Goal: Task Accomplishment & Management: Complete application form

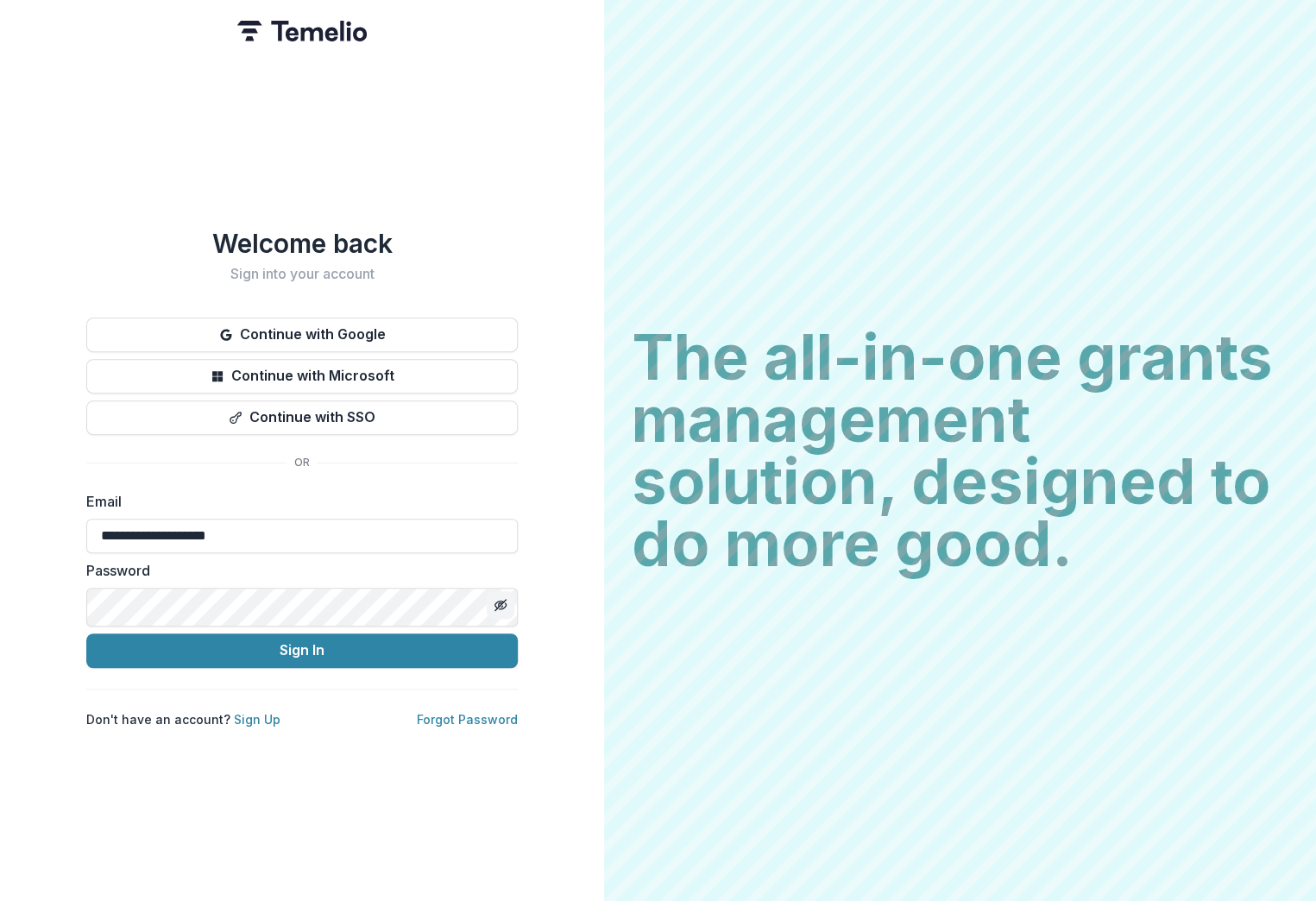
click at [499, 606] on icon "Toggle password visibility" at bounding box center [500, 603] width 3 height 3
click at [297, 661] on button "Sign In" at bounding box center [302, 650] width 431 height 35
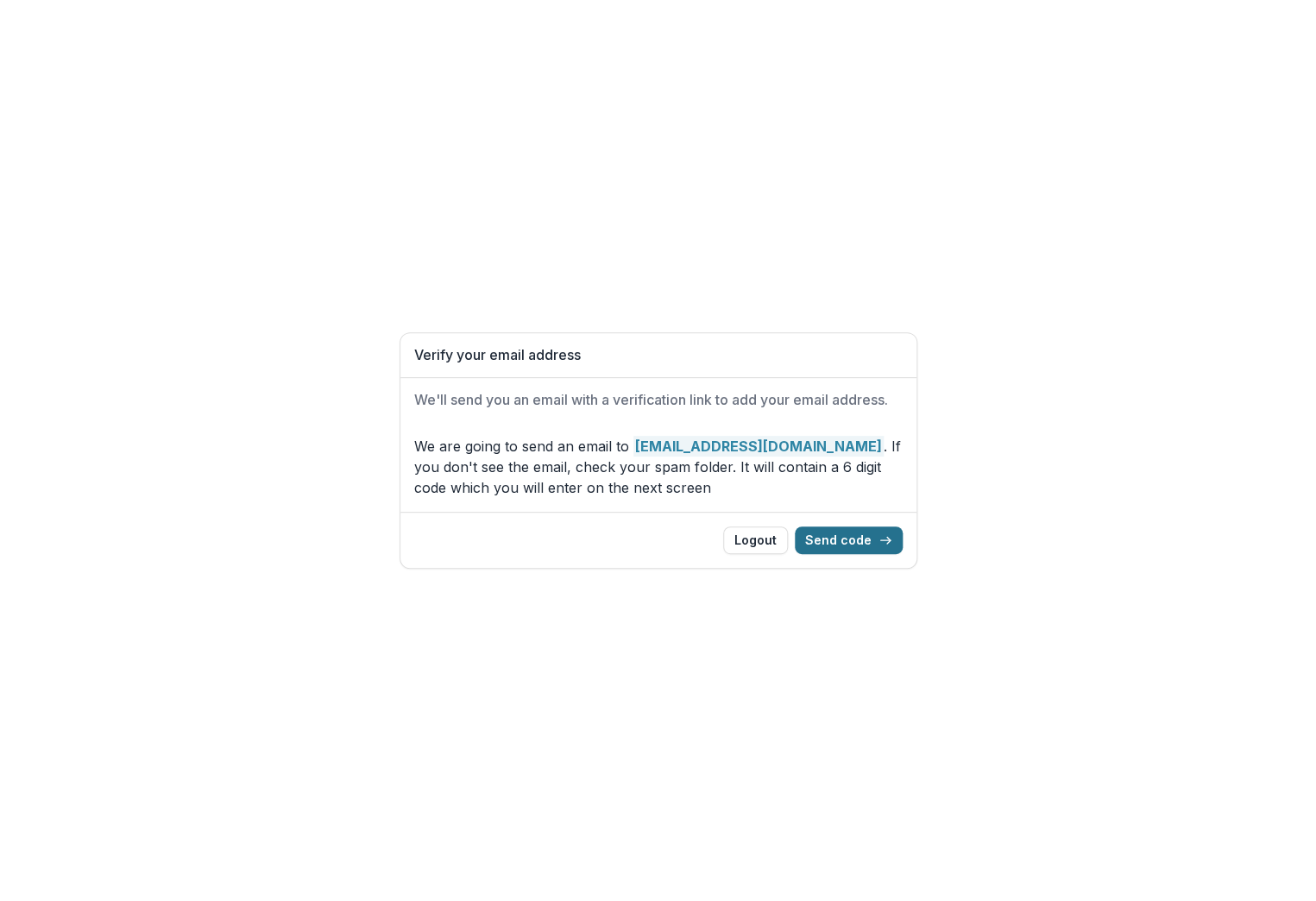
click at [880, 554] on button "Send code" at bounding box center [849, 540] width 108 height 28
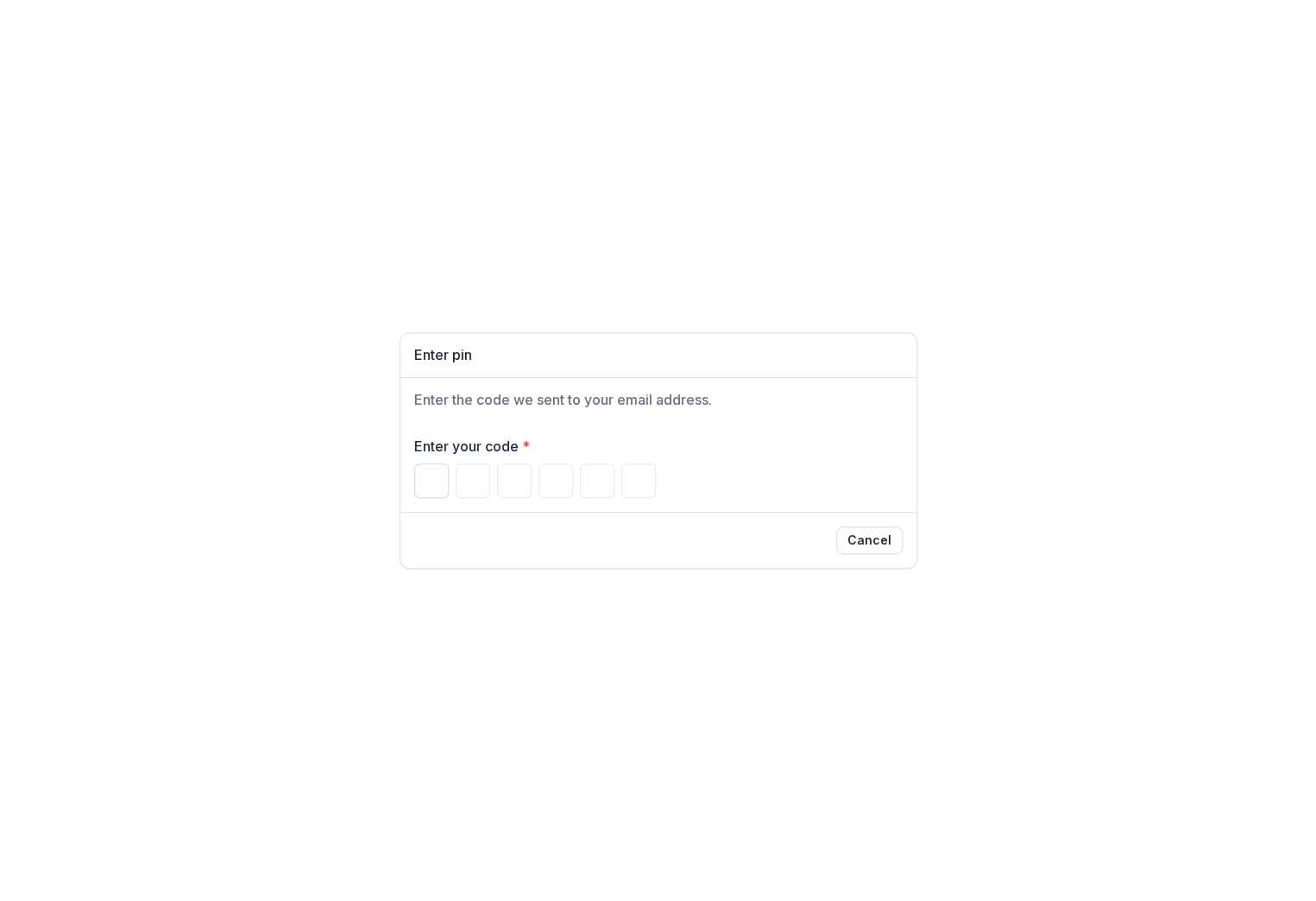
paste input "*"
type input "*"
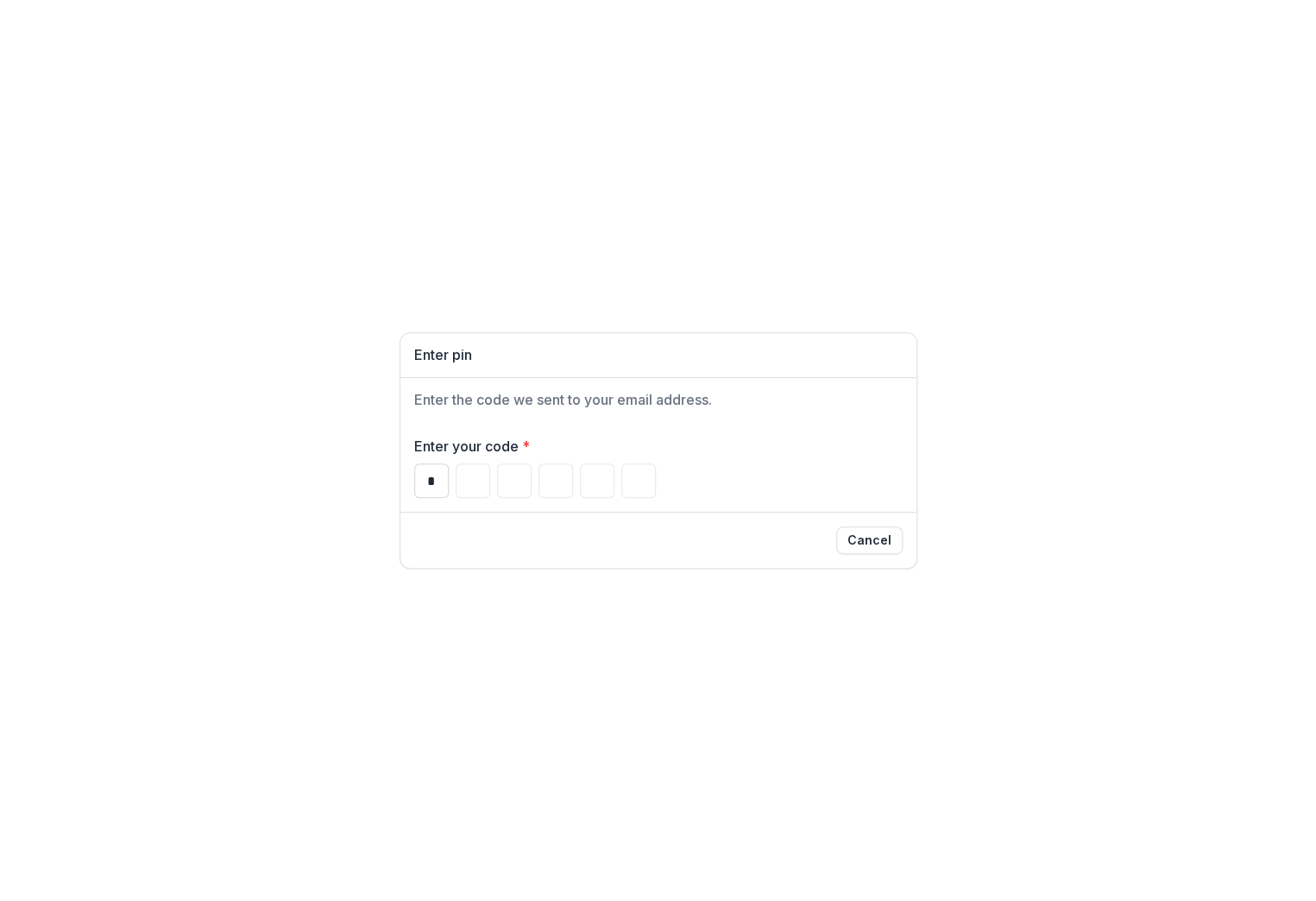
type input "*"
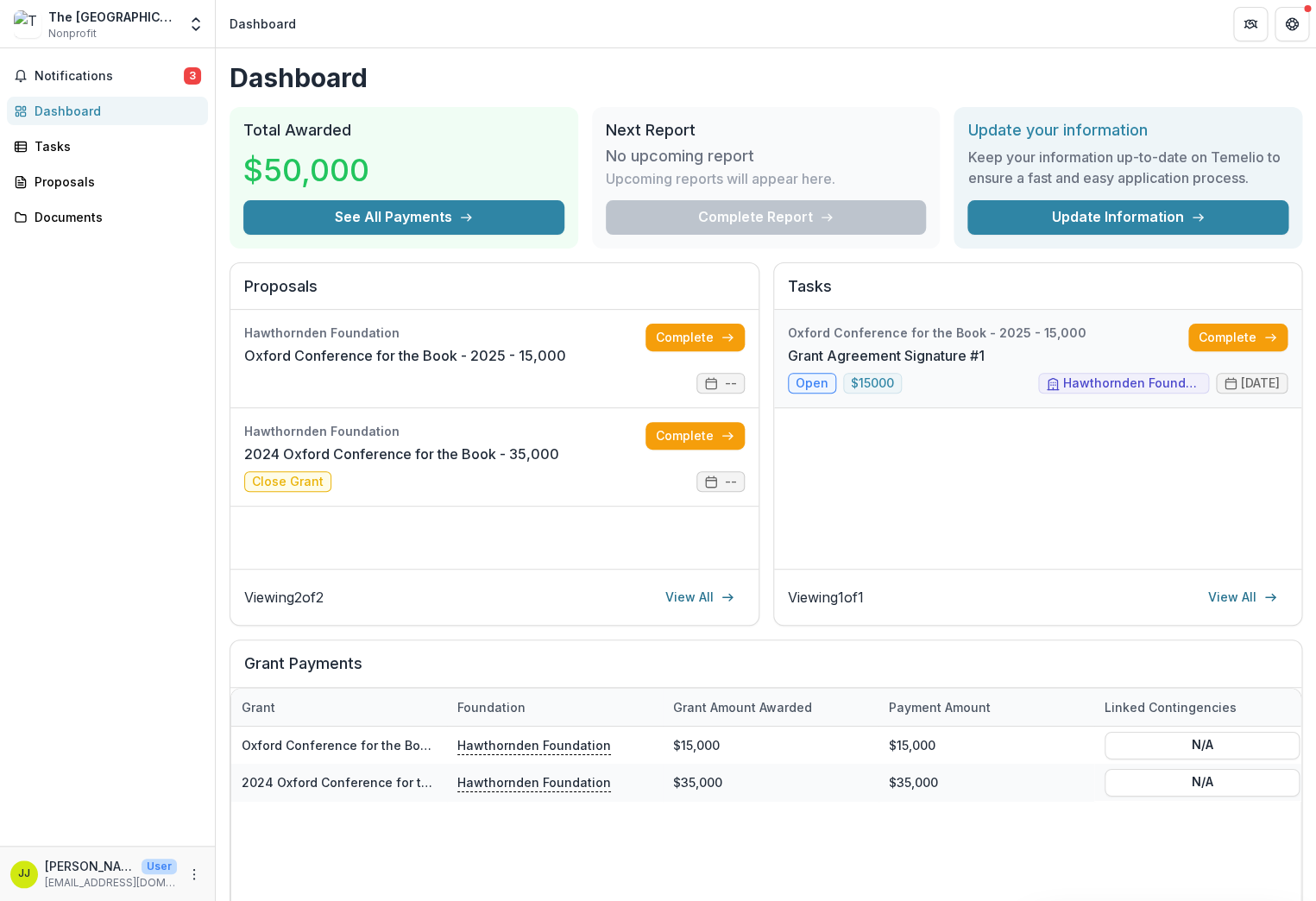
click at [985, 366] on link "Grant Agreement Signature #1" at bounding box center [886, 356] width 197 height 21
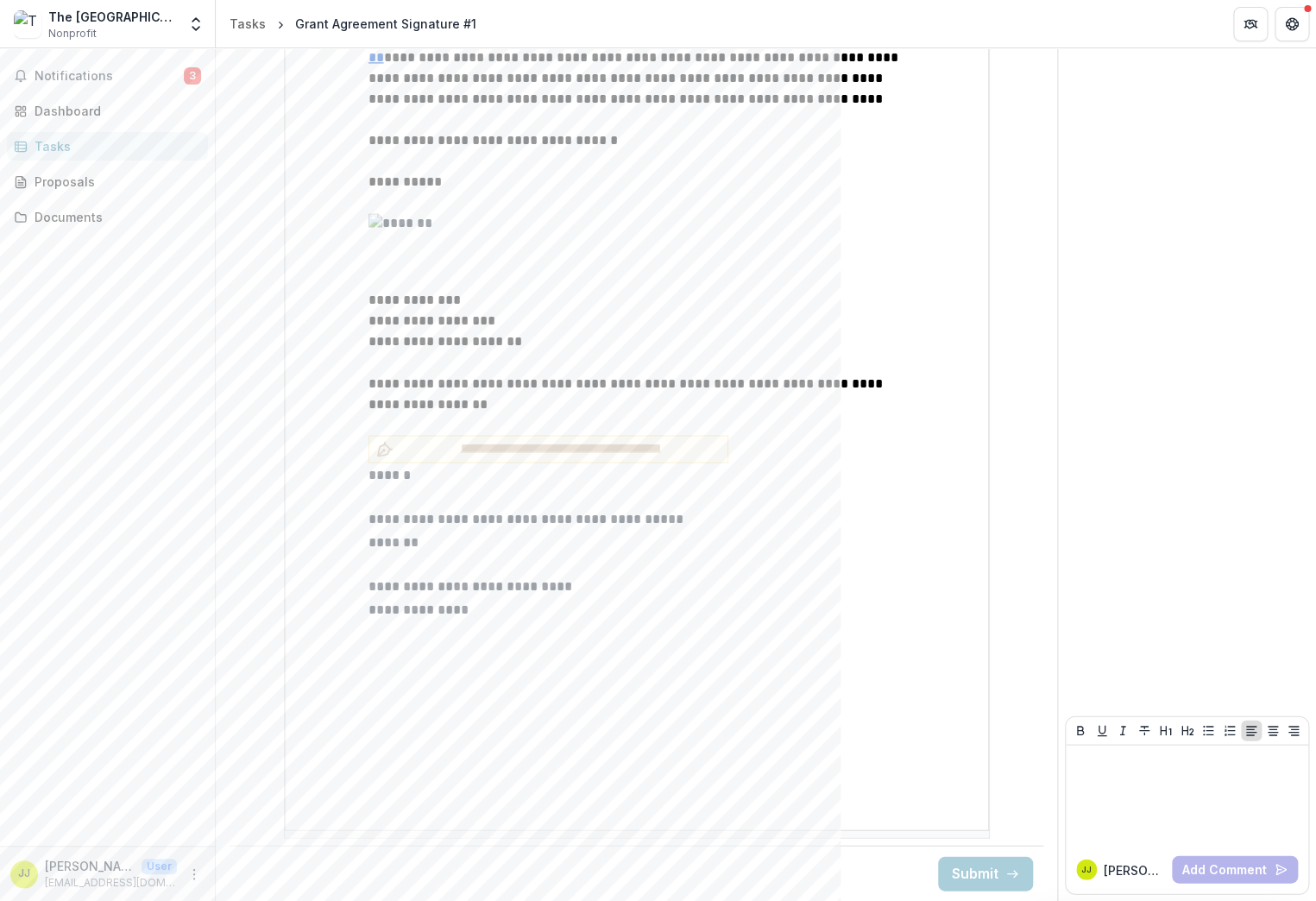
scroll to position [1161, 0]
click at [382, 555] on p "*******" at bounding box center [637, 542] width 537 height 23
click at [387, 555] on p "*******" at bounding box center [637, 542] width 537 height 23
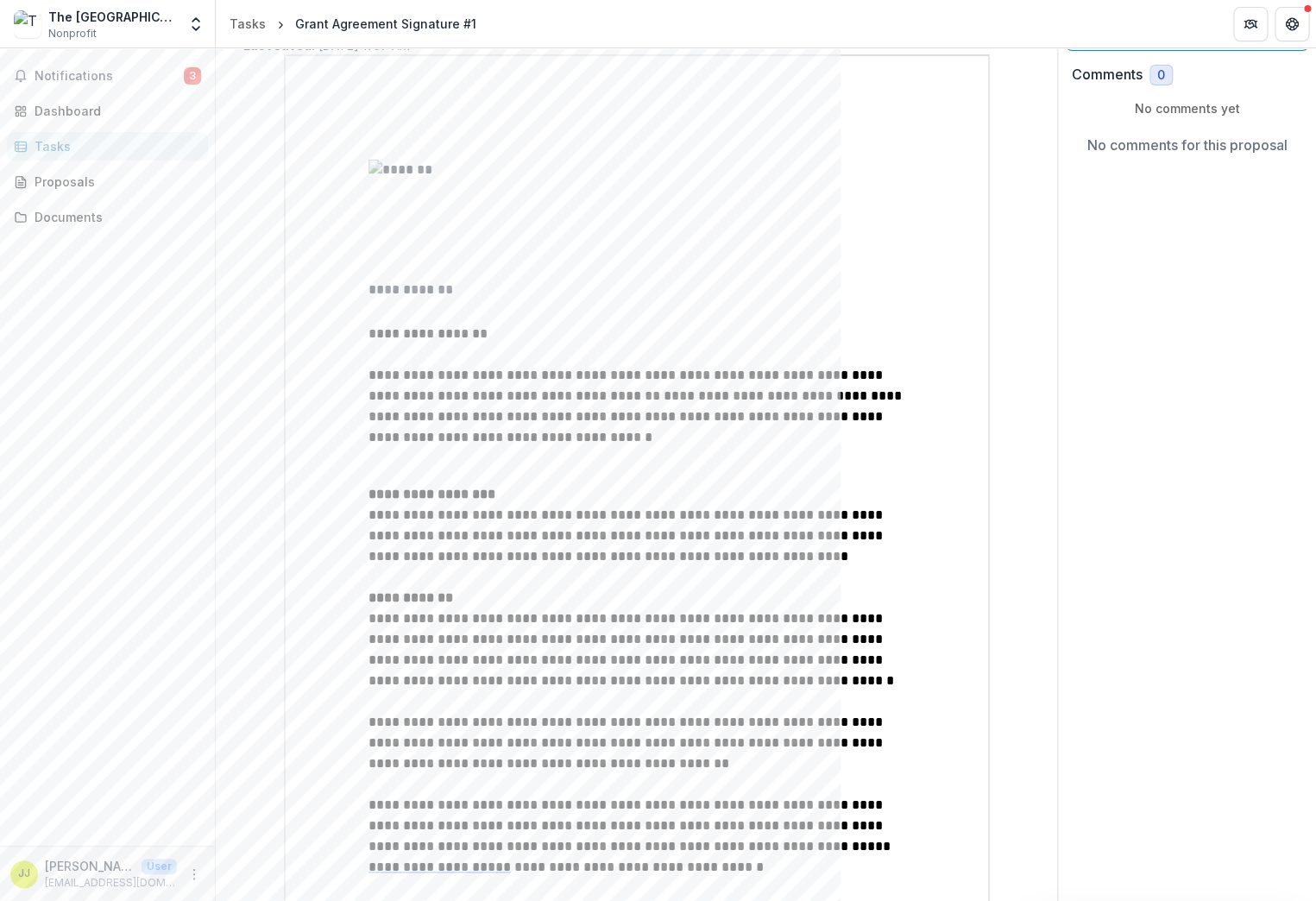
scroll to position [0, 0]
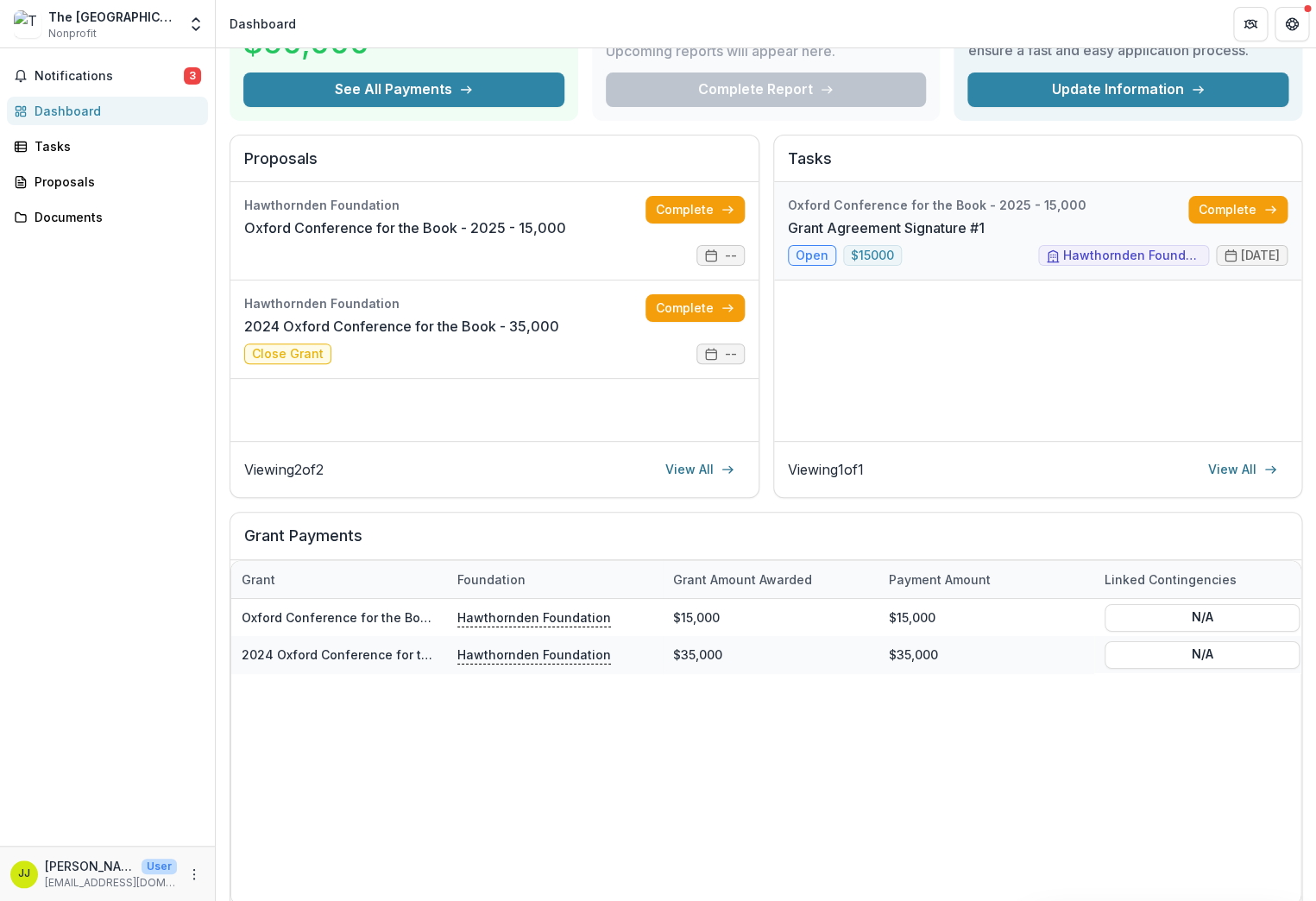
scroll to position [130, 0]
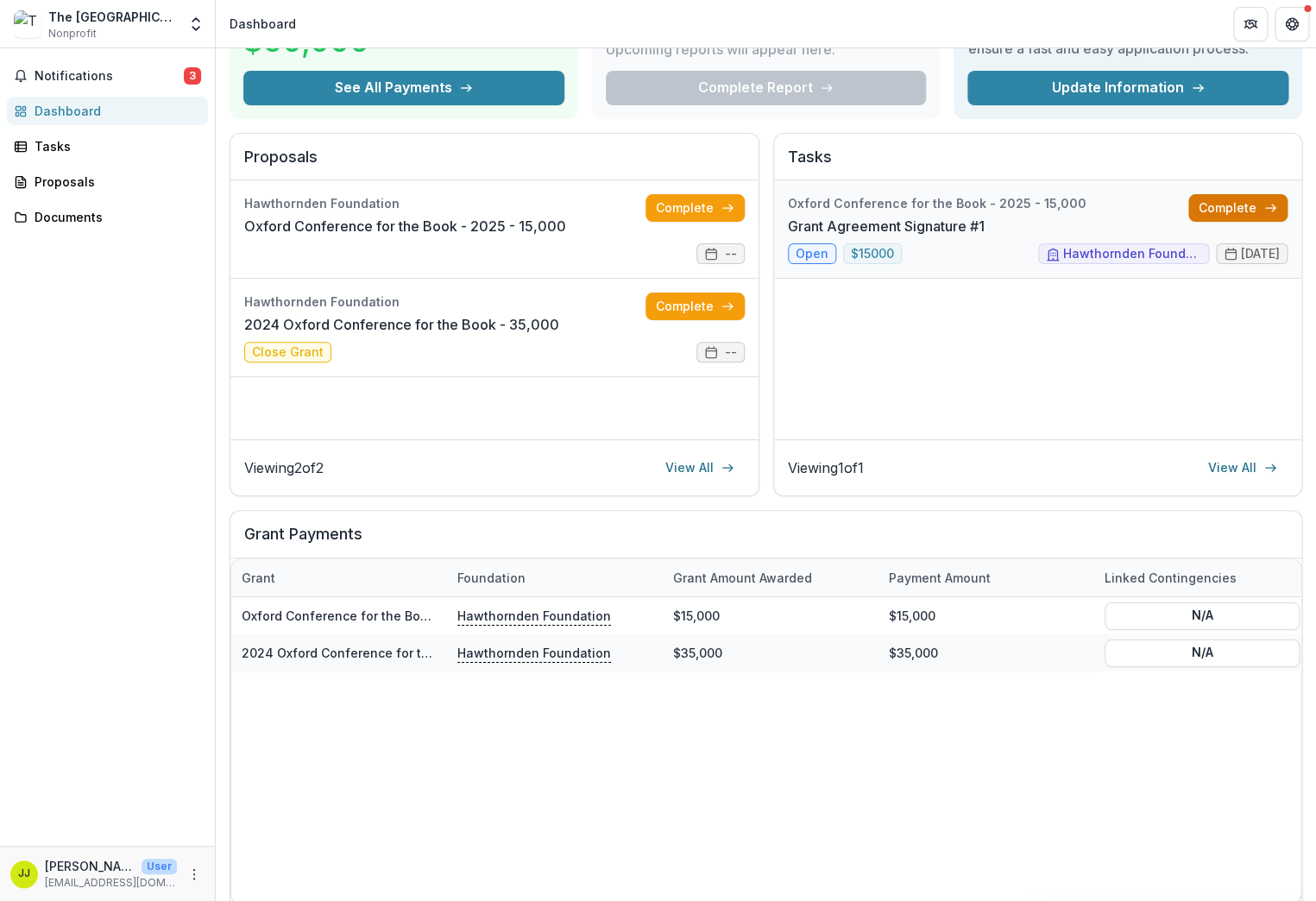
click at [1224, 222] on link "Complete" at bounding box center [1237, 208] width 99 height 28
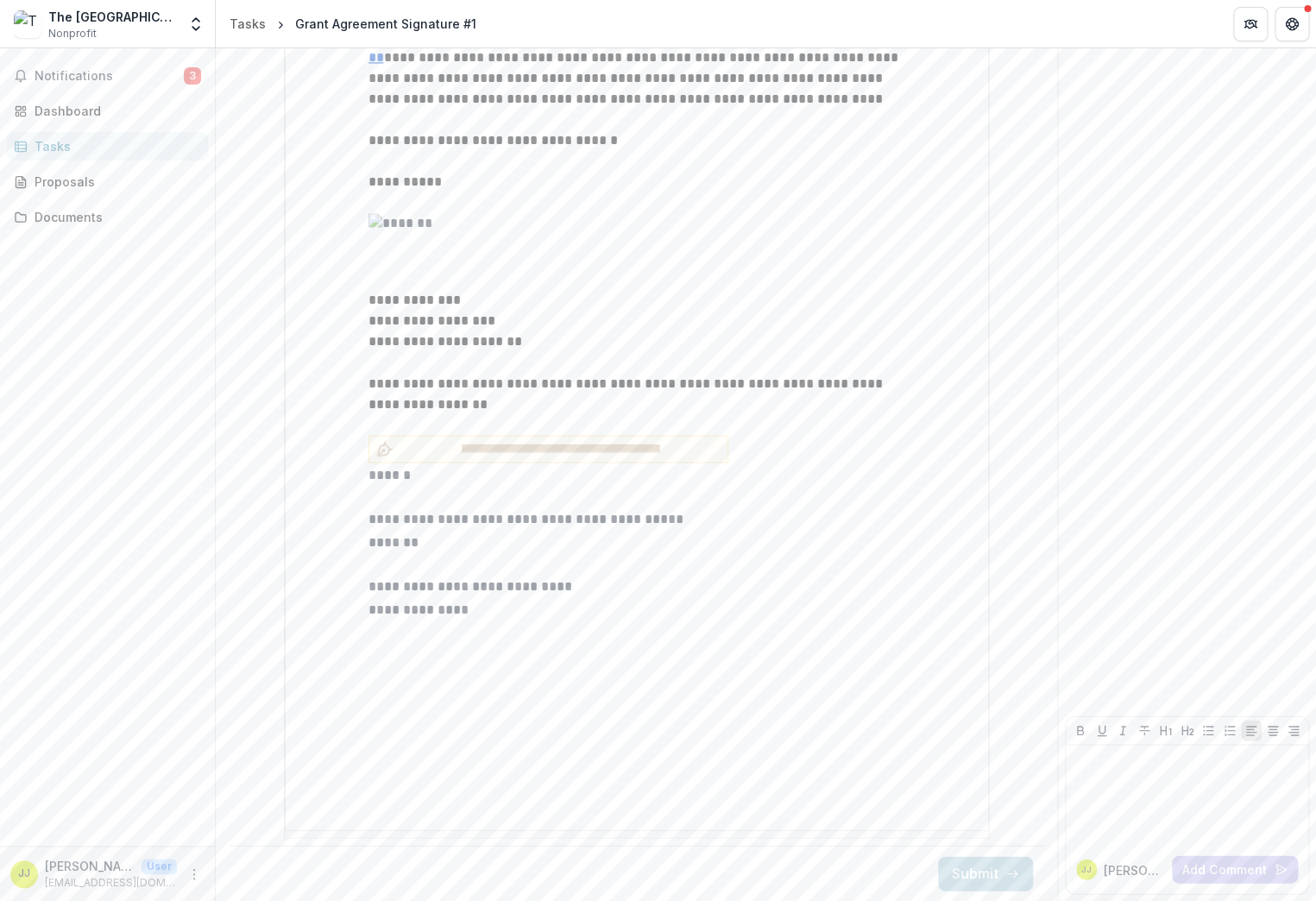
scroll to position [1080, 0]
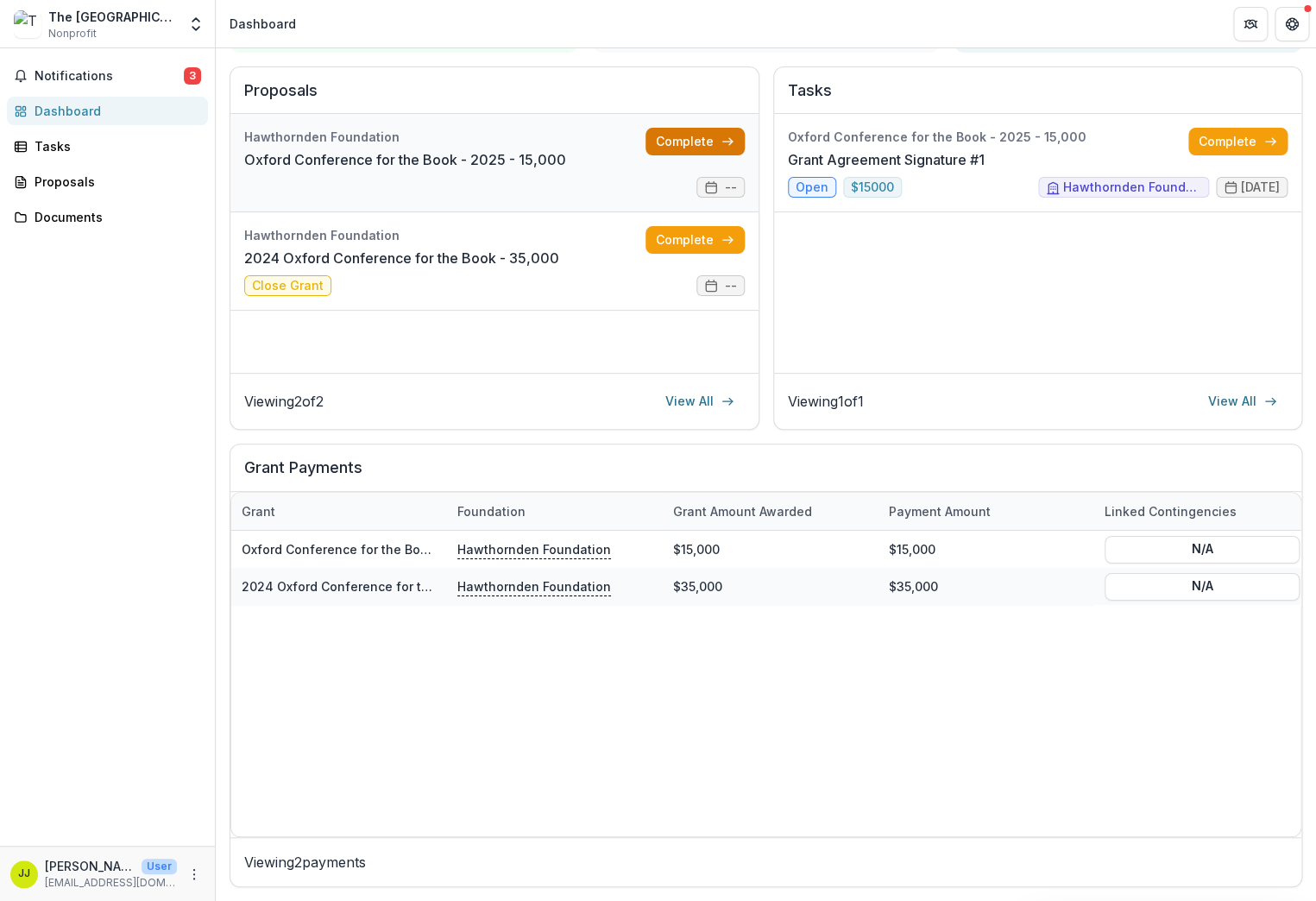
click at [698, 128] on link "Complete" at bounding box center [695, 142] width 99 height 28
